Goal: Task Accomplishment & Management: Use online tool/utility

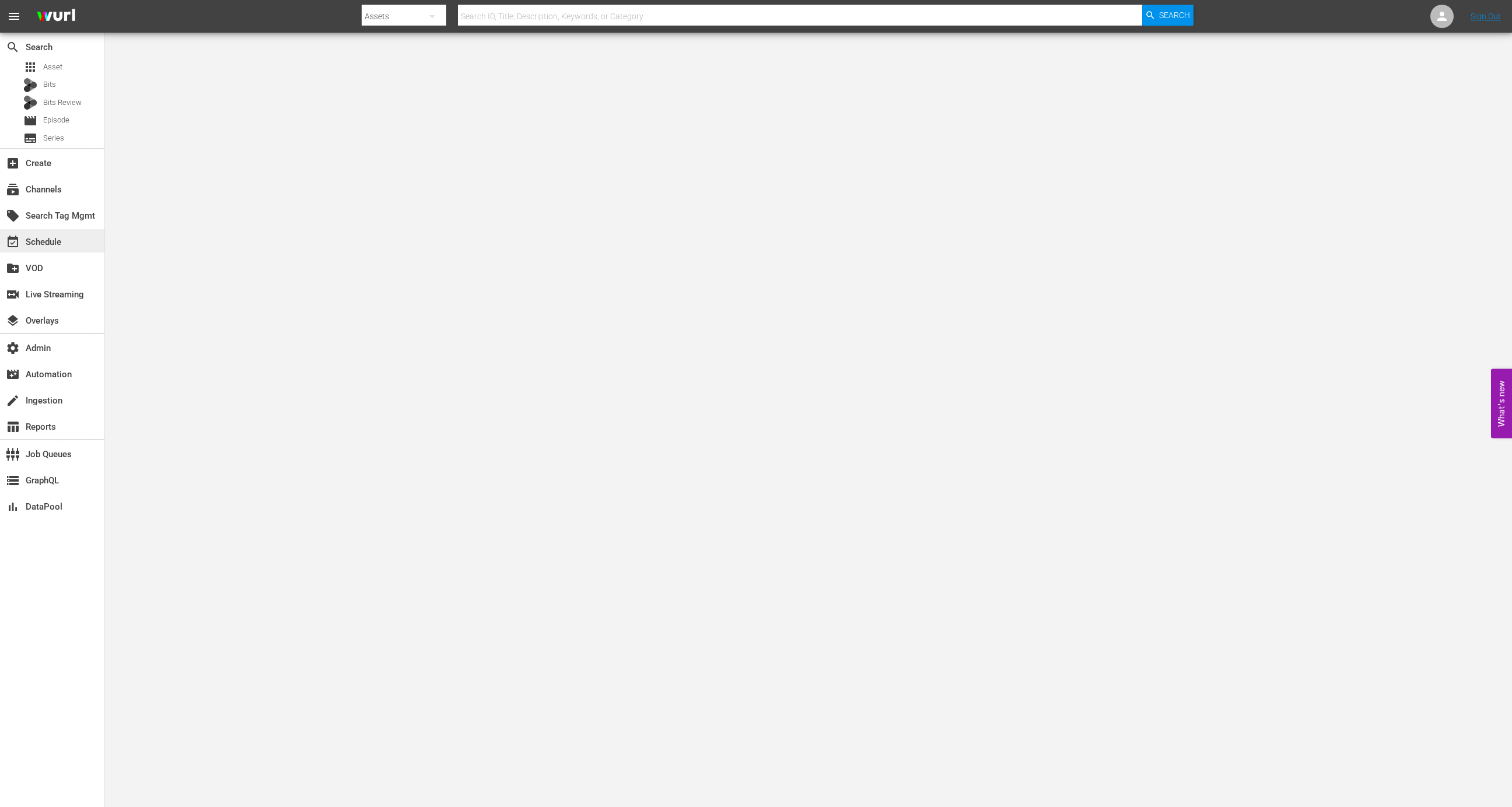
click at [37, 245] on div "event_available Schedule" at bounding box center [33, 240] width 65 height 11
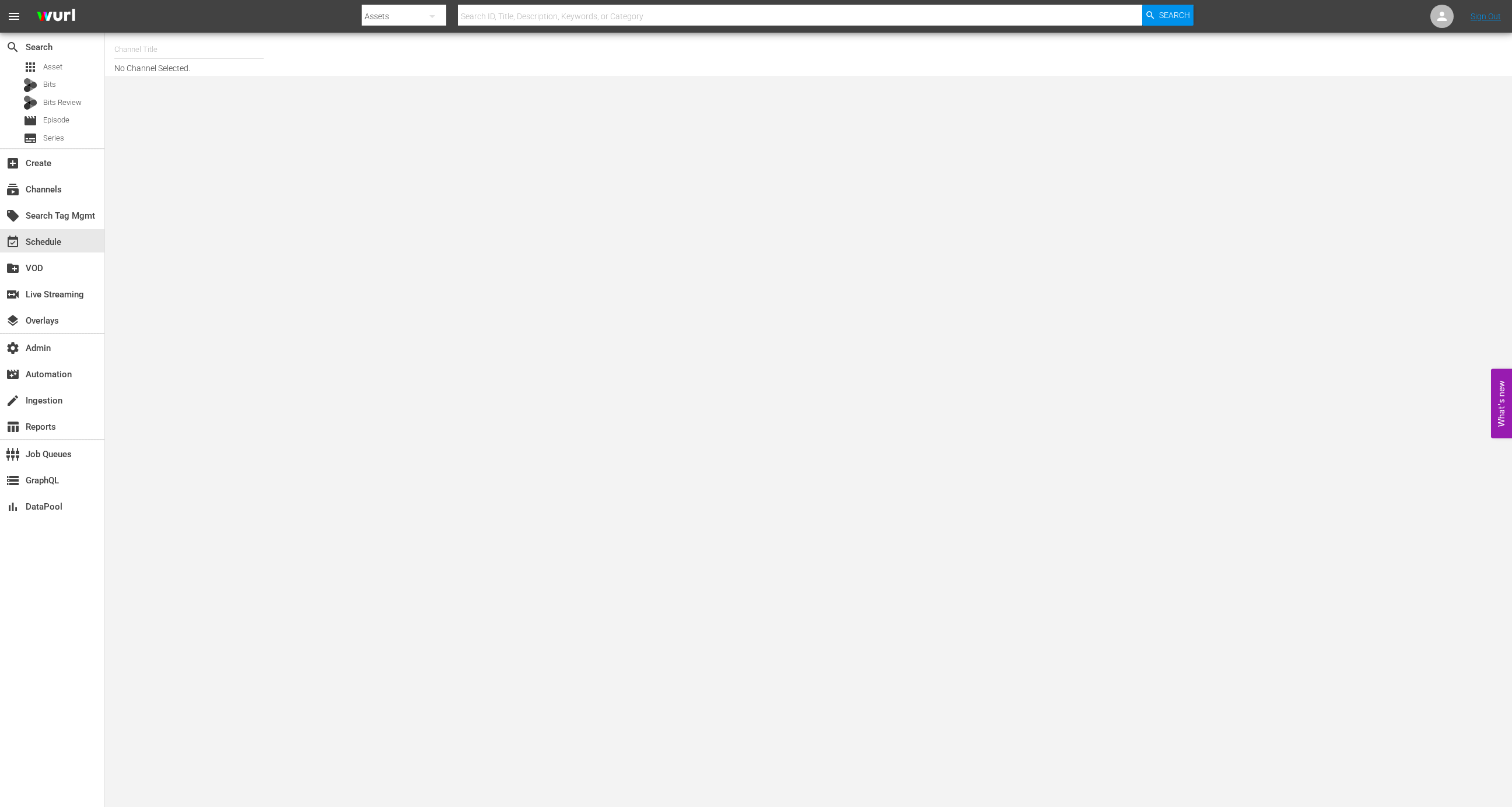
click at [201, 44] on input "text" at bounding box center [189, 49] width 149 height 28
click at [200, 78] on div "DroneTV (1072 - airvuz_dronetv_1)" at bounding box center [274, 82] width 302 height 28
type input "DroneTV (1072 - airvuz_dronetv_1)"
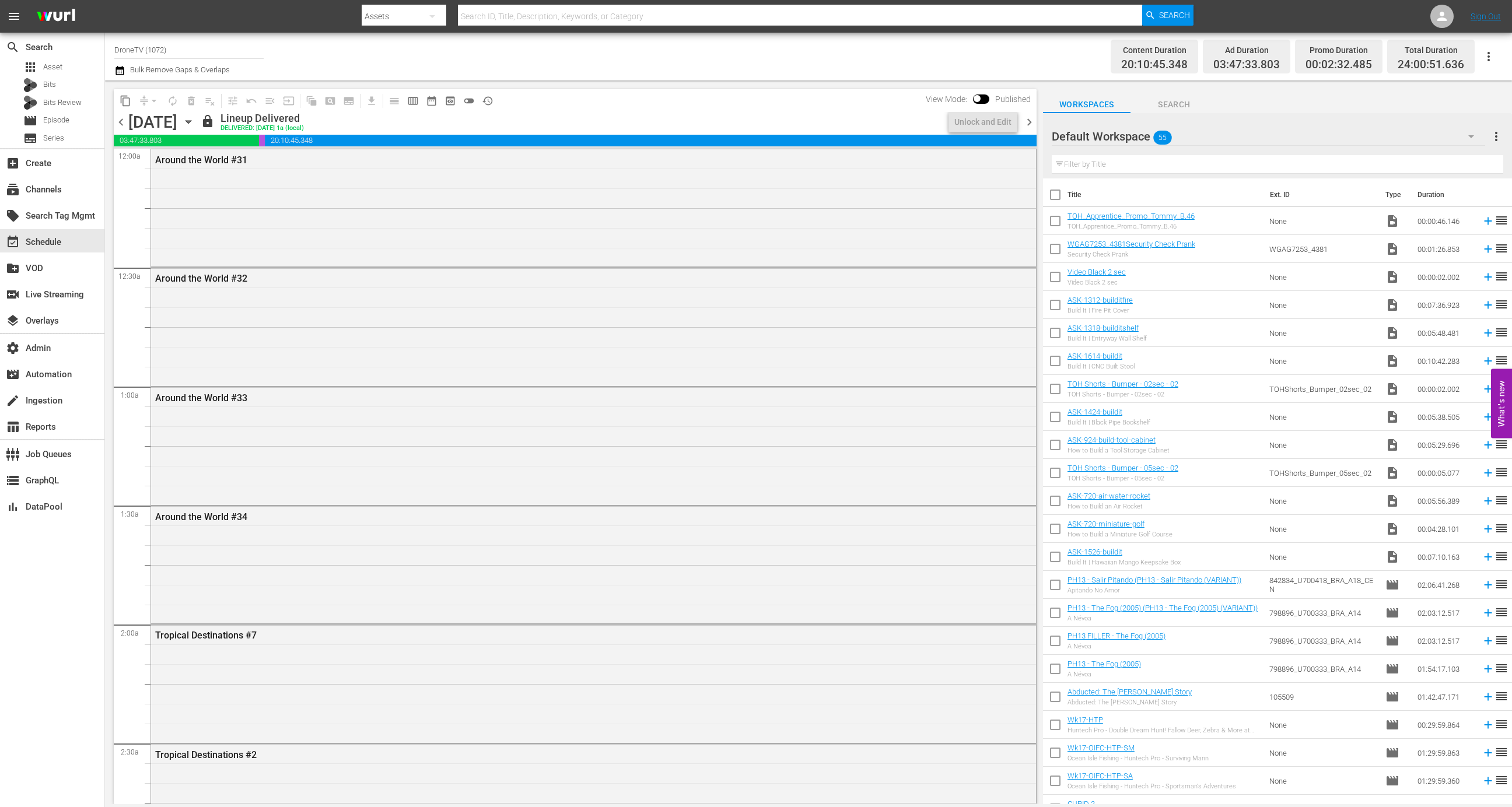
click at [1030, 120] on span "chevron_right" at bounding box center [1029, 121] width 14 height 14
click at [1005, 123] on div "Unlock and Edit" at bounding box center [983, 122] width 57 height 21
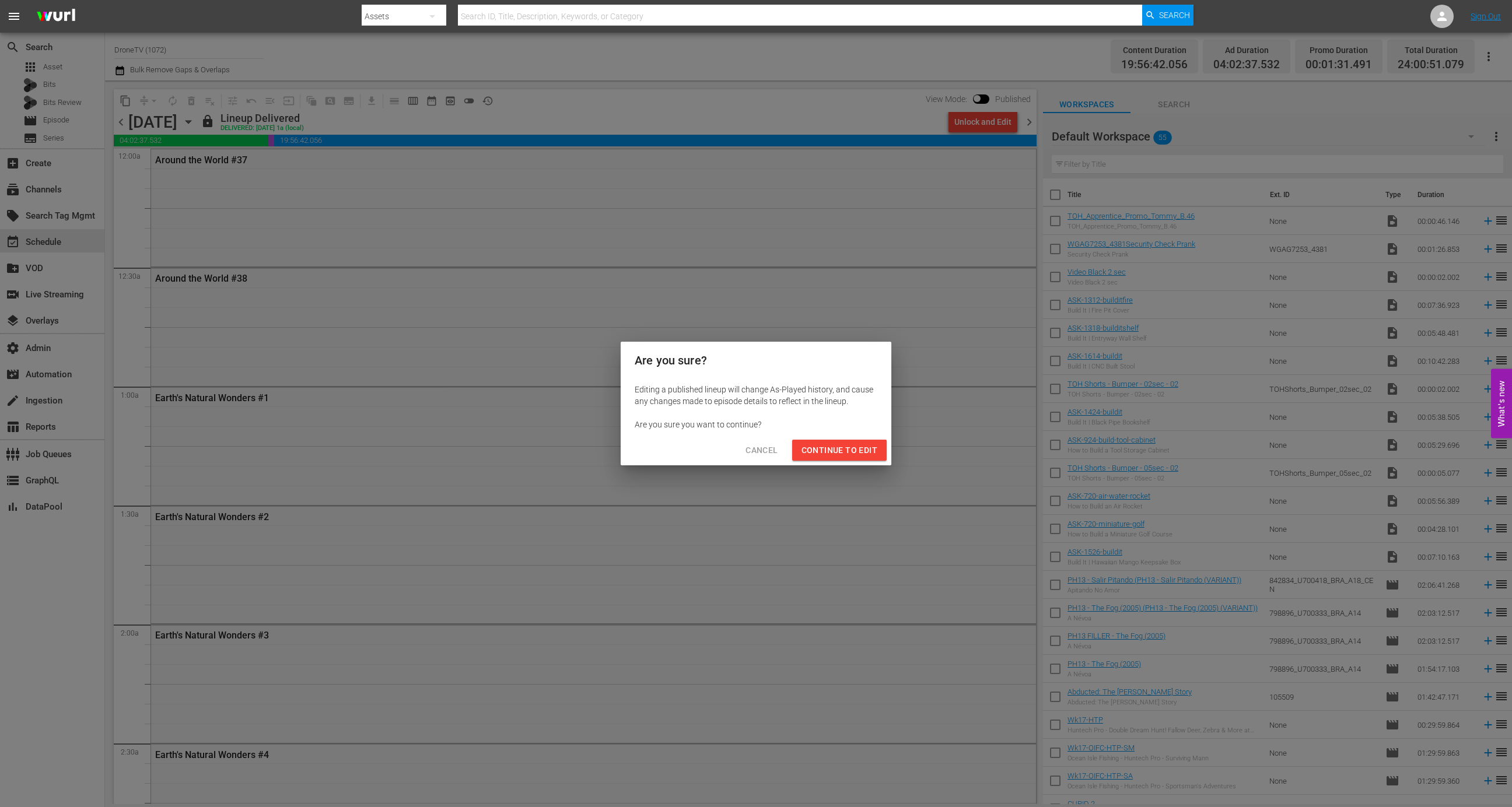
click at [824, 446] on span "Continue to Edit" at bounding box center [839, 450] width 76 height 14
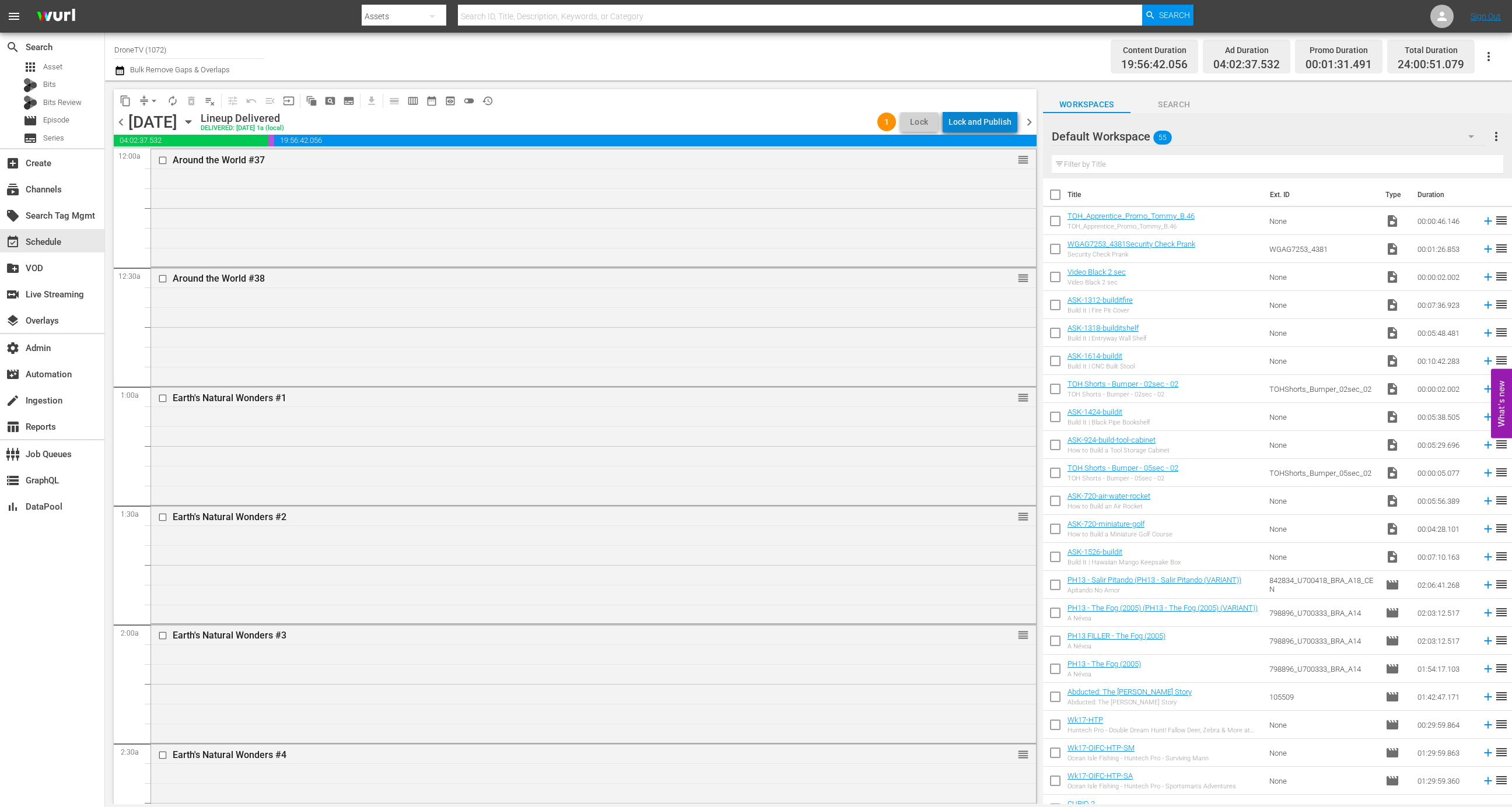
click at [988, 123] on div "Lock and Publish" at bounding box center [980, 122] width 63 height 21
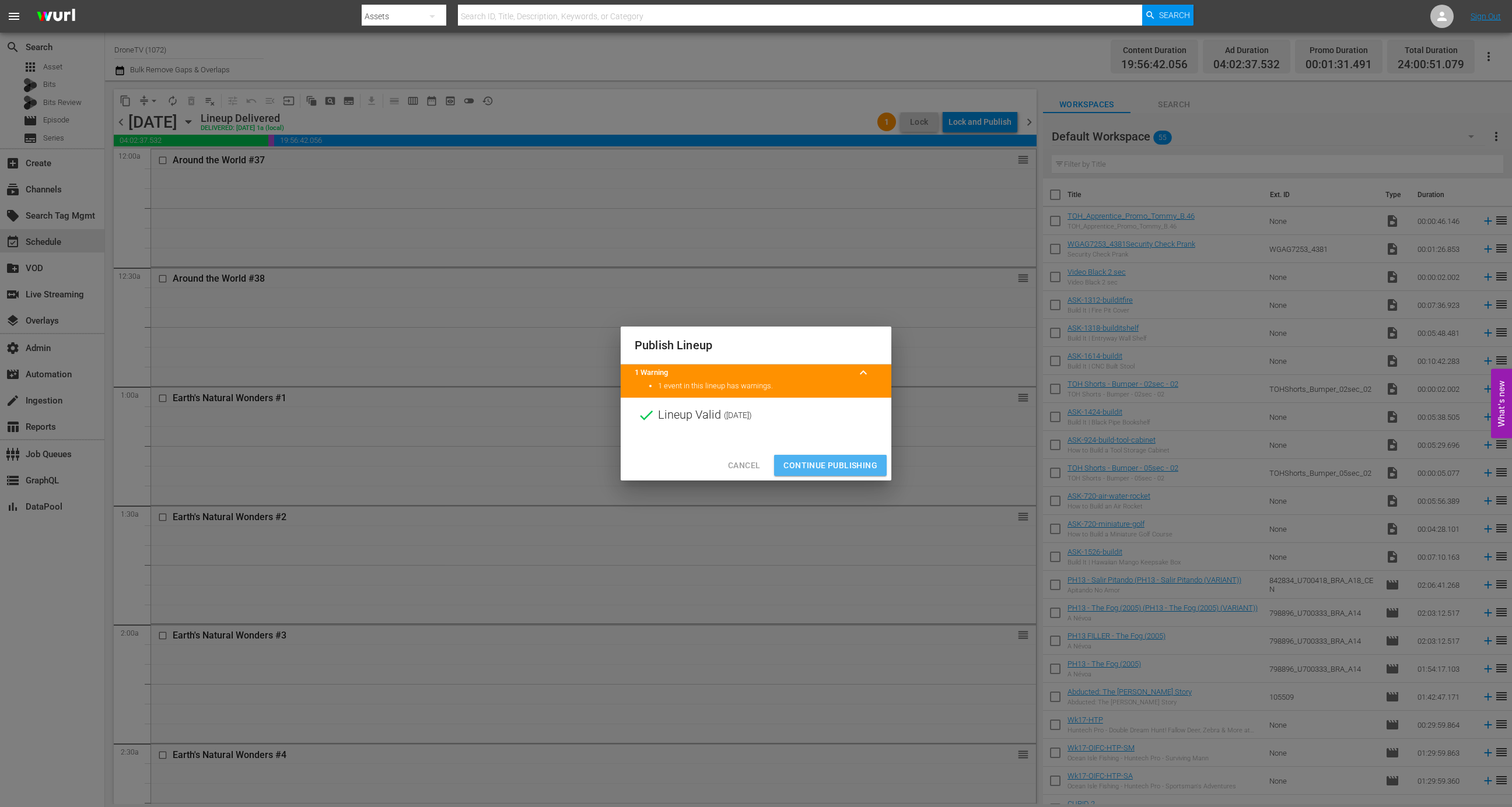
click at [829, 457] on button "Continue Publishing" at bounding box center [831, 466] width 113 height 21
